Goal: Task Accomplishment & Management: Manage account settings

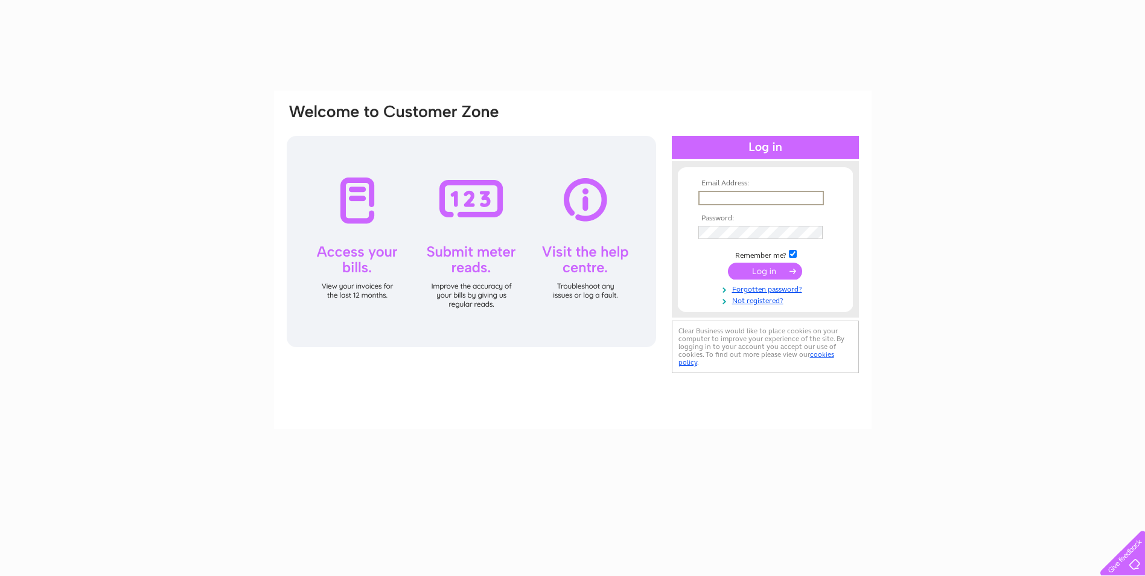
click at [715, 197] on input "text" at bounding box center [761, 198] width 126 height 14
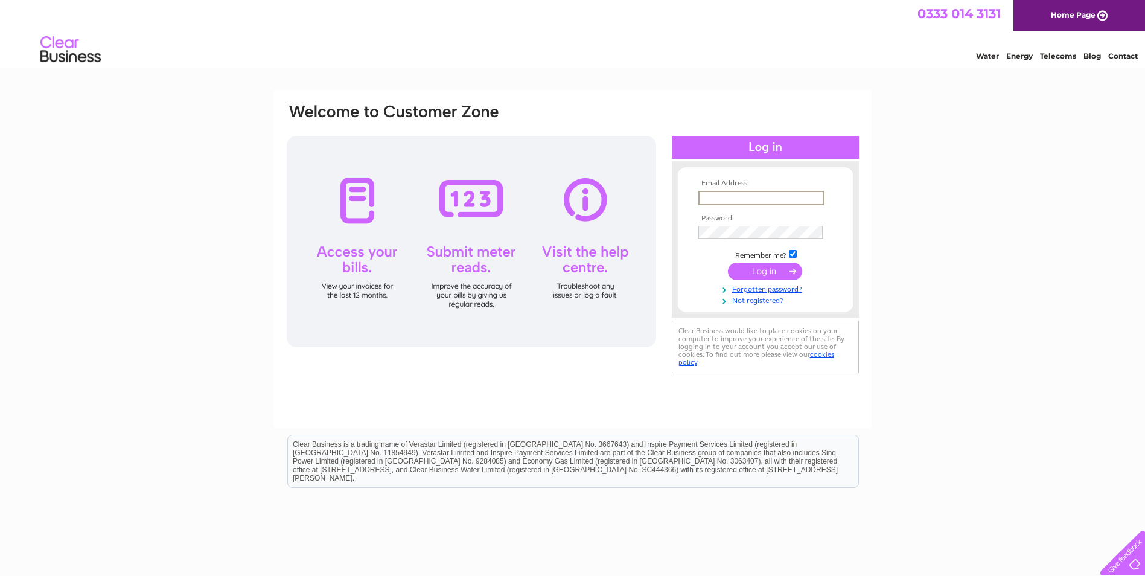
type input "[PERSON_NAME][EMAIL_ADDRESS][DOMAIN_NAME]"
click at [728, 263] on input "submit" at bounding box center [765, 271] width 74 height 17
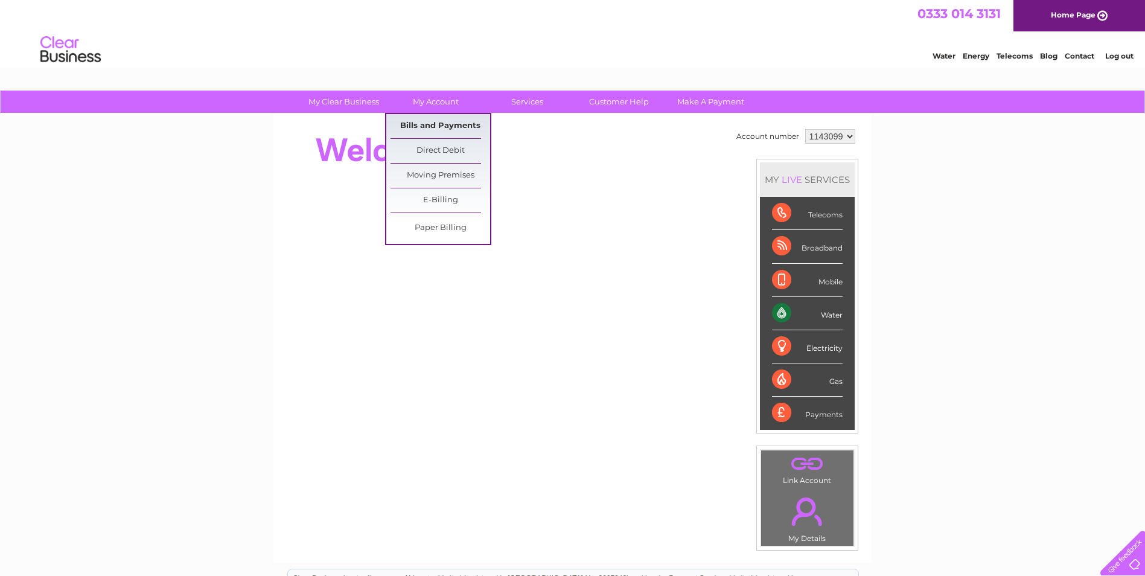
click at [442, 121] on link "Bills and Payments" at bounding box center [440, 126] width 100 height 24
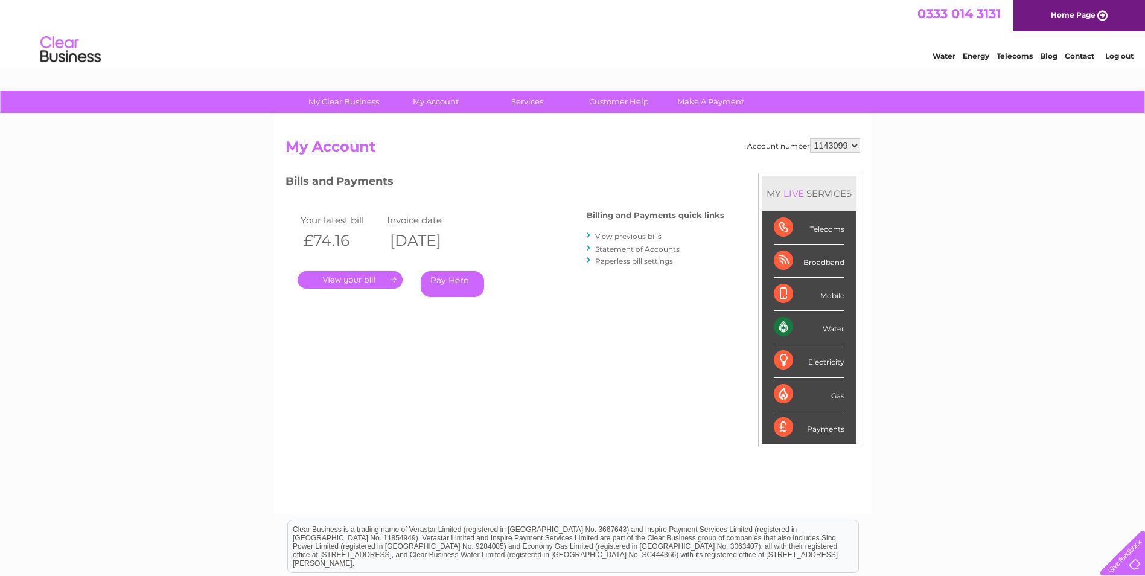
click at [341, 271] on link "." at bounding box center [350, 280] width 105 height 18
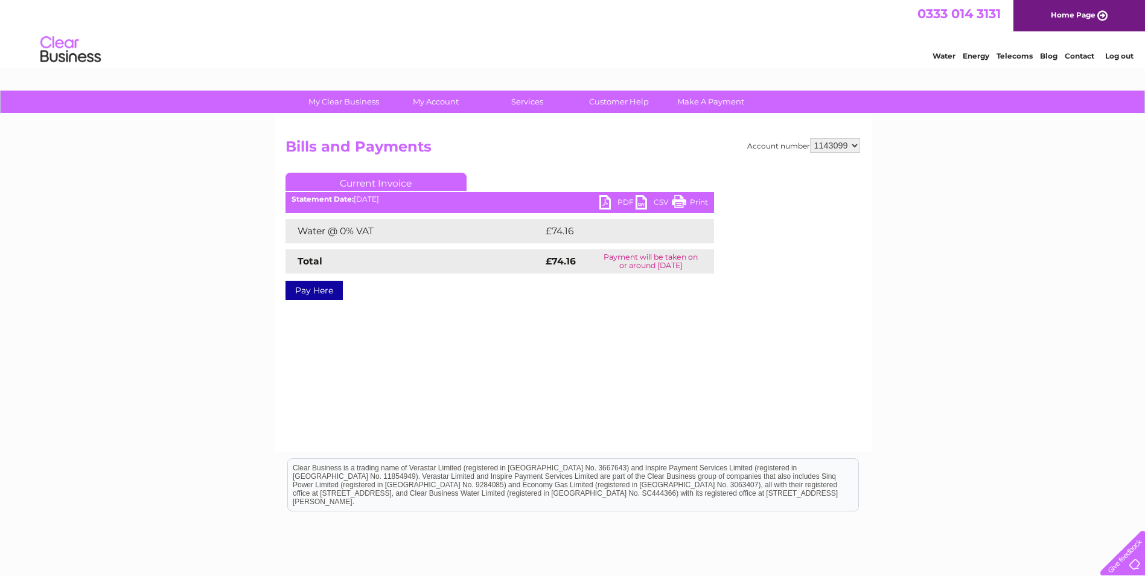
click at [604, 199] on link "PDF" at bounding box center [617, 204] width 36 height 18
